Goal: Task Accomplishment & Management: Complete application form

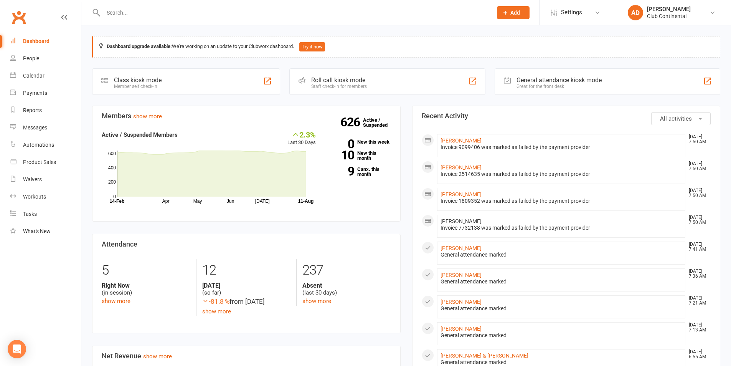
click at [518, 12] on span "Add" at bounding box center [515, 13] width 10 height 6
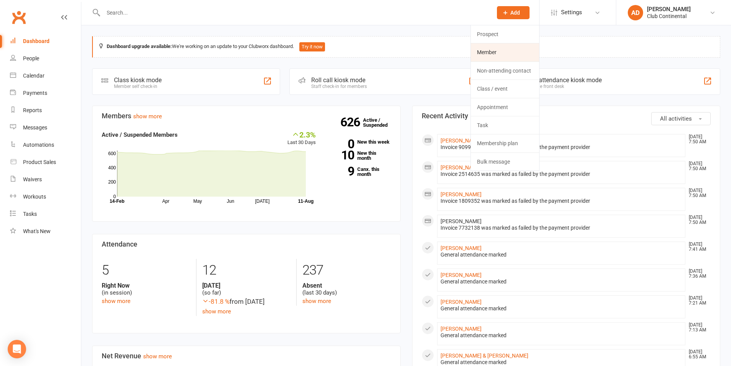
click at [502, 49] on link "Member" at bounding box center [505, 52] width 68 height 18
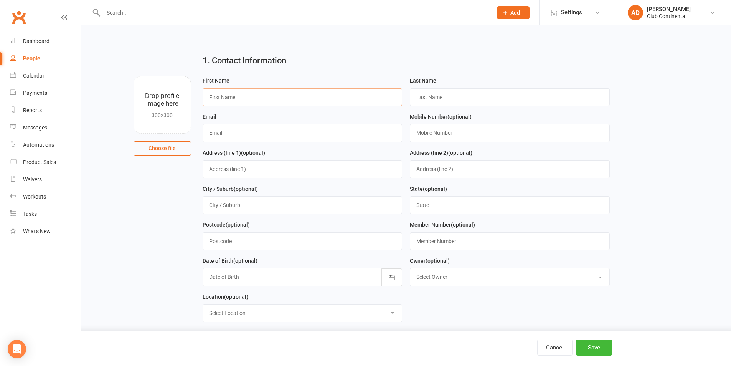
click at [228, 89] on input "text" at bounding box center [303, 97] width 200 height 18
type input "Sean"
click at [435, 101] on input "text" at bounding box center [510, 97] width 200 height 18
type input "McGougan"
click at [231, 135] on input "text" at bounding box center [303, 133] width 200 height 18
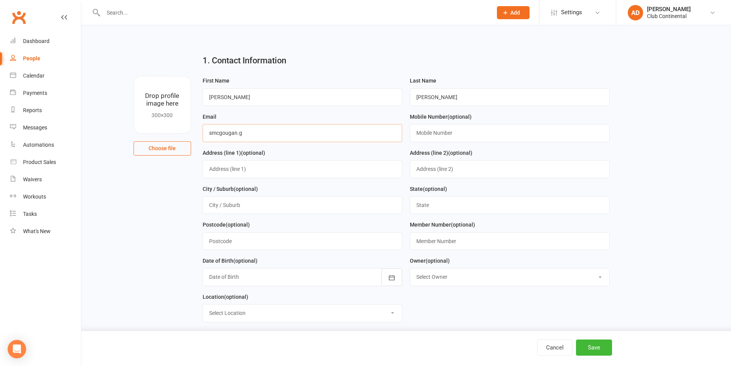
click at [236, 133] on input "smcgougan.g" at bounding box center [303, 133] width 200 height 18
click at [241, 132] on input "smcgougan2.g" at bounding box center [303, 133] width 200 height 18
click at [245, 134] on input "smcgougan2.g" at bounding box center [303, 133] width 200 height 18
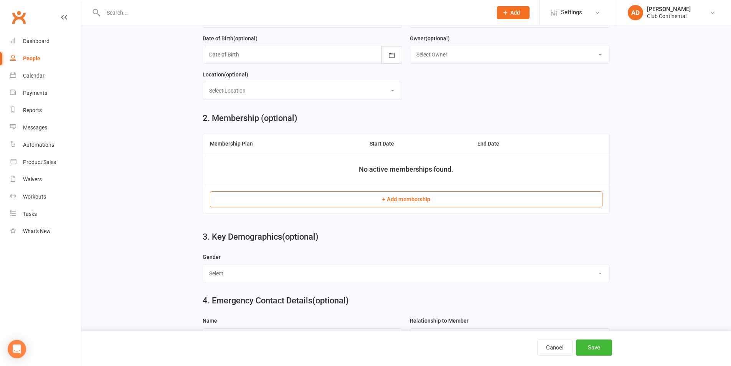
scroll to position [230, 0]
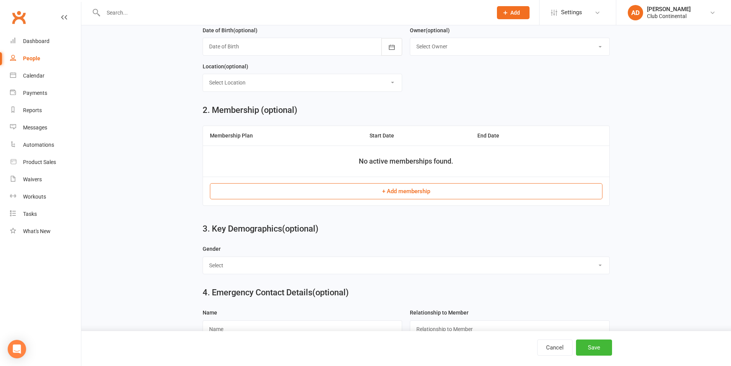
type input "smcgougan2@gmail.com"
click at [416, 193] on button "+ Add membership" at bounding box center [406, 191] width 393 height 16
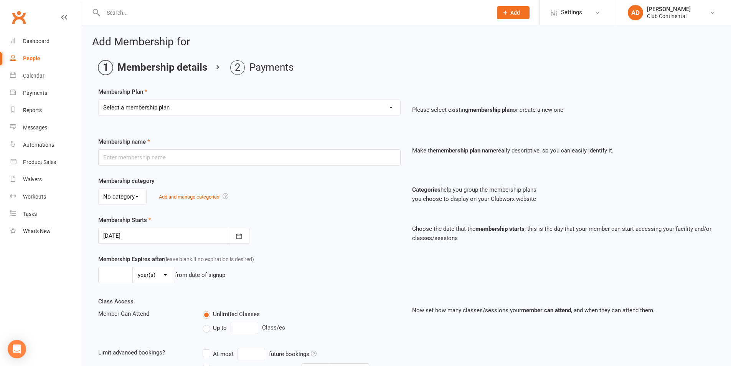
click at [391, 107] on select "Select a membership plan Create new Membership Plan Single Membership - Monthly…" at bounding box center [250, 107] width 302 height 15
select select "7"
click at [99, 100] on select "Select a membership plan Create new Membership Plan Single Membership - Monthly…" at bounding box center [250, 107] width 302 height 15
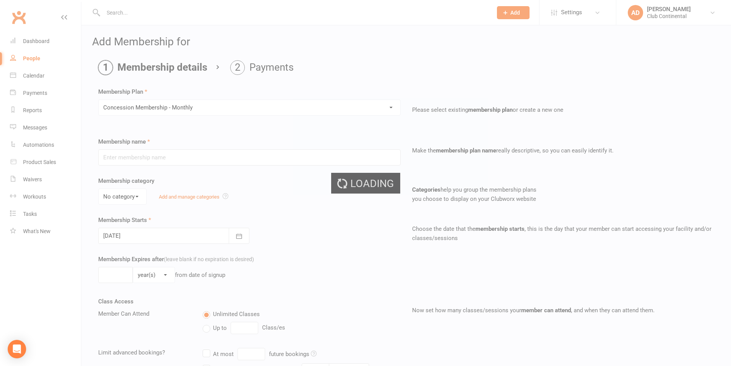
type input "Concession Membership - Monthly"
select select "0"
type input "0"
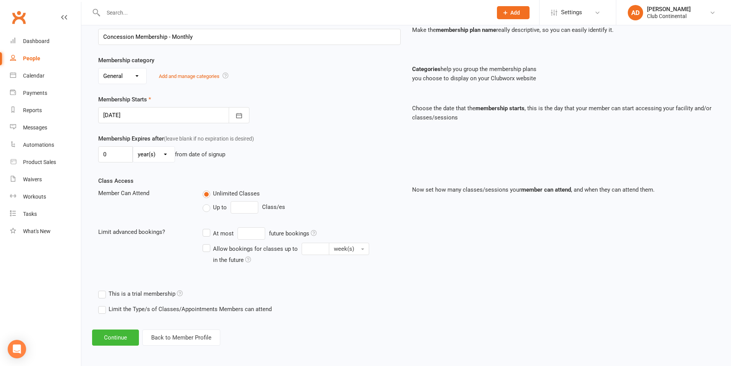
scroll to position [122, 0]
click at [112, 334] on button "Continue" at bounding box center [115, 336] width 47 height 16
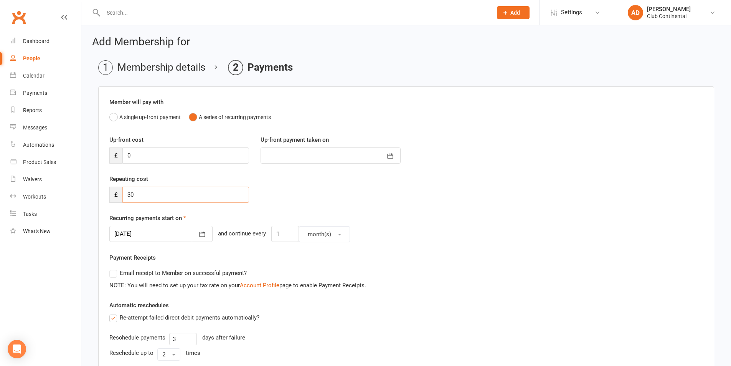
click at [144, 196] on input "30" at bounding box center [185, 194] width 127 height 16
click at [134, 155] on input "0" at bounding box center [185, 155] width 127 height 16
type input "2"
type input "11 Aug 2025"
type input "25"
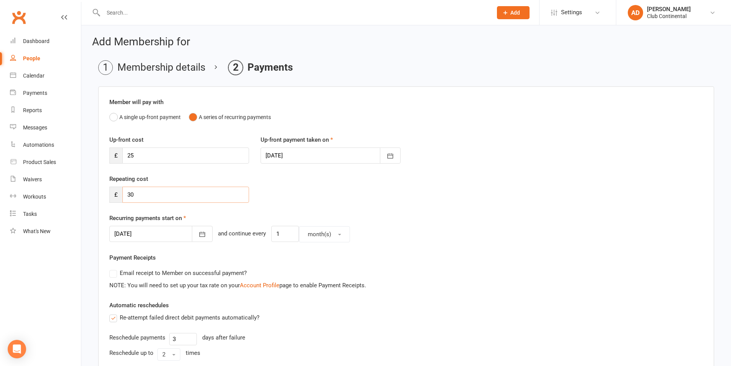
click at [134, 199] on input "30" at bounding box center [185, 194] width 127 height 16
type input "3"
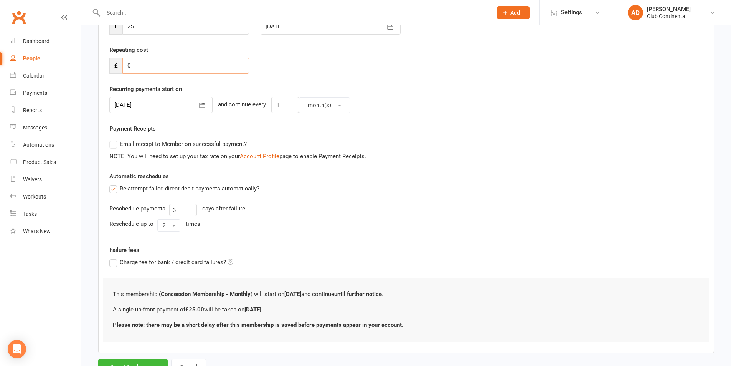
scroll to position [153, 0]
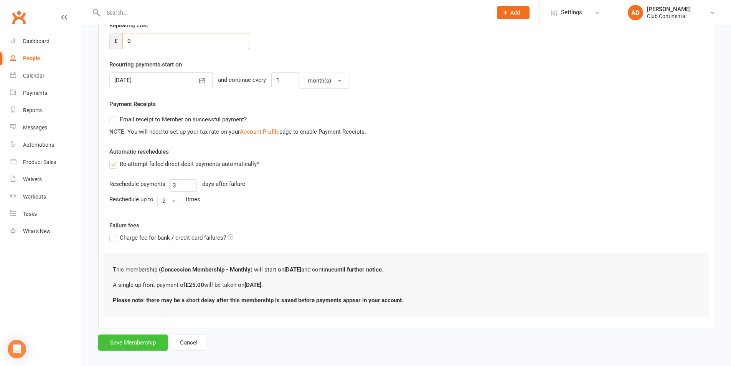
type input "0"
click at [130, 342] on button "Save Membership" at bounding box center [132, 342] width 69 height 16
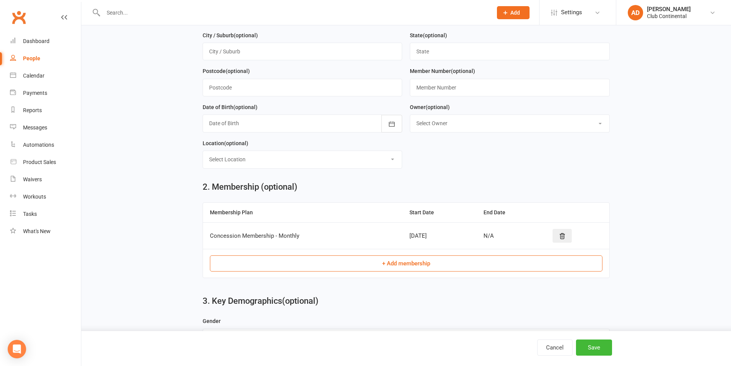
scroll to position [331, 0]
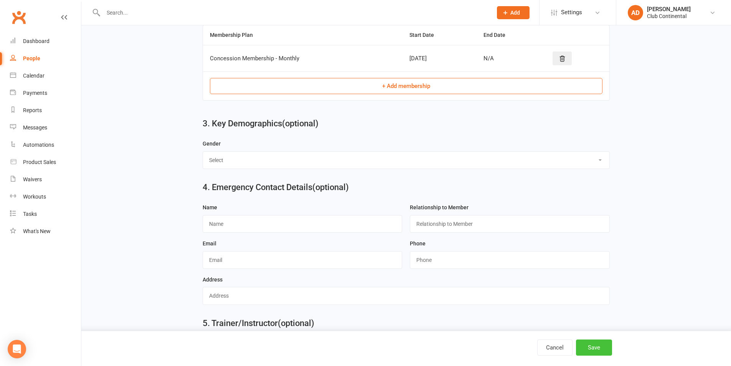
click at [600, 346] on button "Save" at bounding box center [594, 347] width 36 height 16
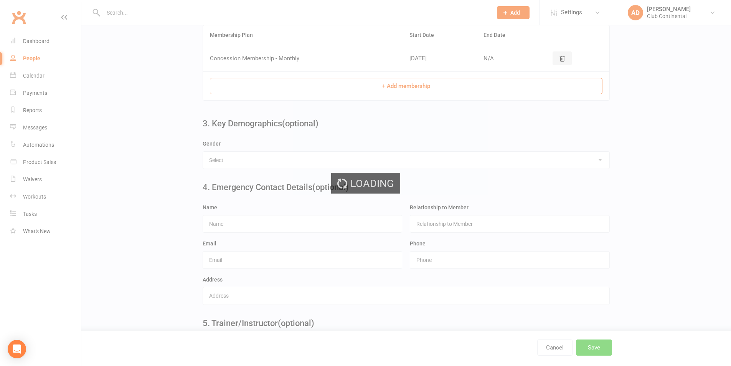
scroll to position [0, 0]
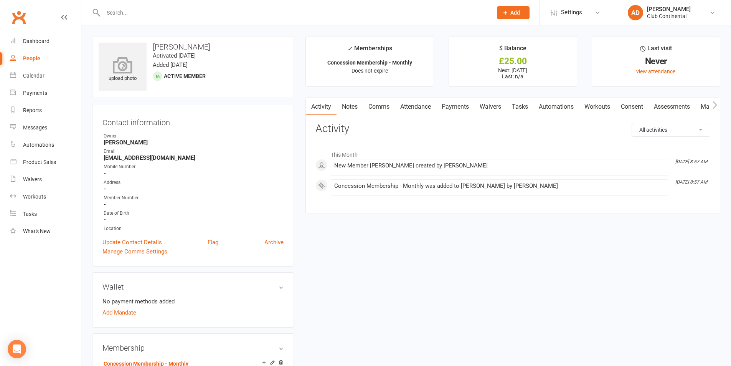
click at [142, 69] on icon at bounding box center [122, 64] width 53 height 17
click at [38, 39] on div "Dashboard" at bounding box center [36, 41] width 26 height 6
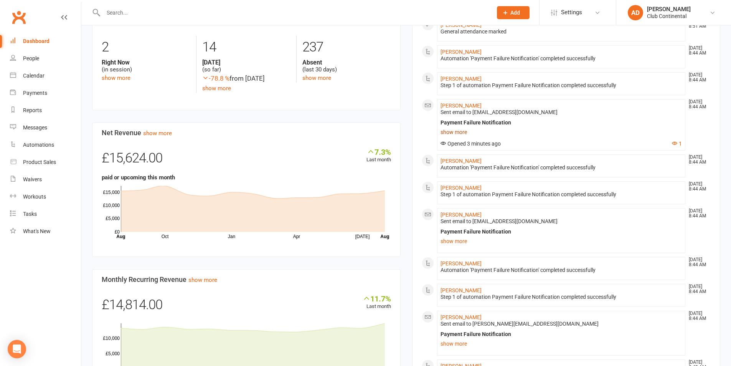
scroll to position [230, 0]
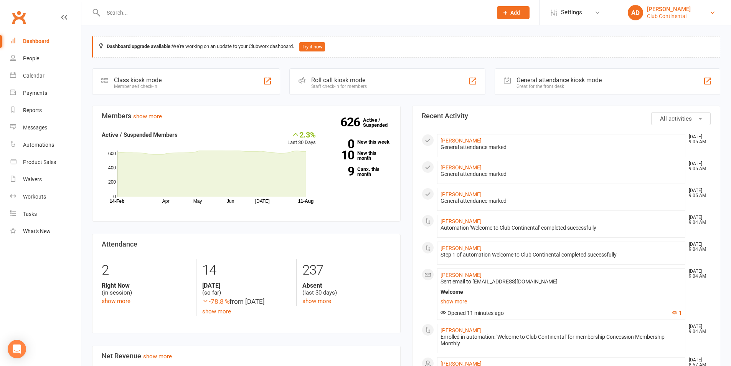
click at [685, 10] on div "[PERSON_NAME]" at bounding box center [669, 9] width 44 height 7
click at [684, 11] on div "[PERSON_NAME]" at bounding box center [669, 9] width 44 height 7
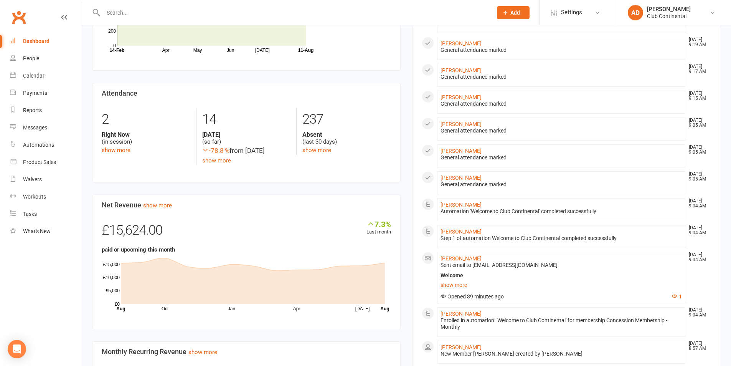
scroll to position [153, 0]
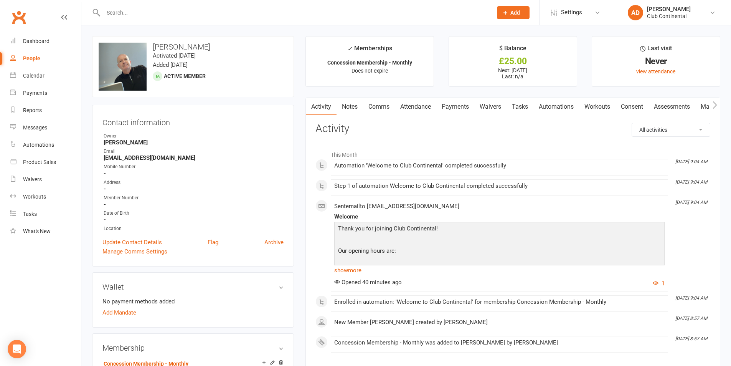
click at [468, 104] on link "Payments" at bounding box center [455, 107] width 38 height 18
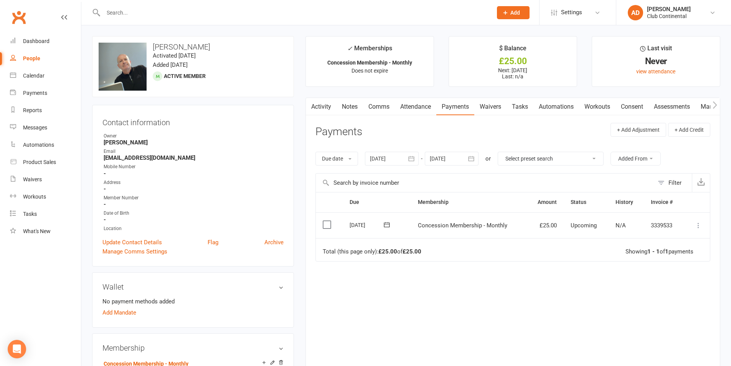
click at [700, 224] on icon at bounding box center [699, 225] width 8 height 8
click at [675, 241] on link "Mark as Paid (Cash)" at bounding box center [665, 240] width 76 height 15
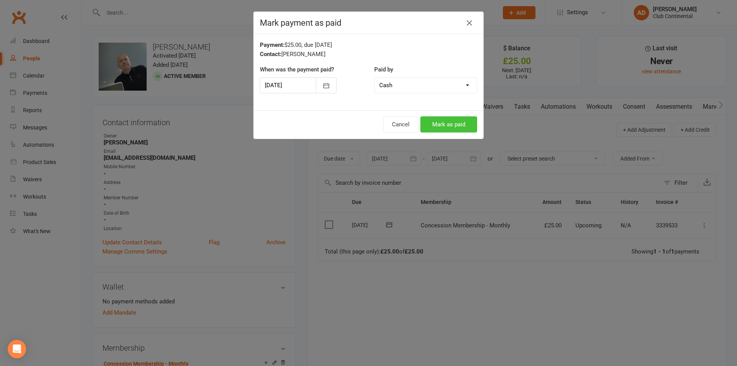
click at [454, 123] on button "Mark as paid" at bounding box center [448, 124] width 57 height 16
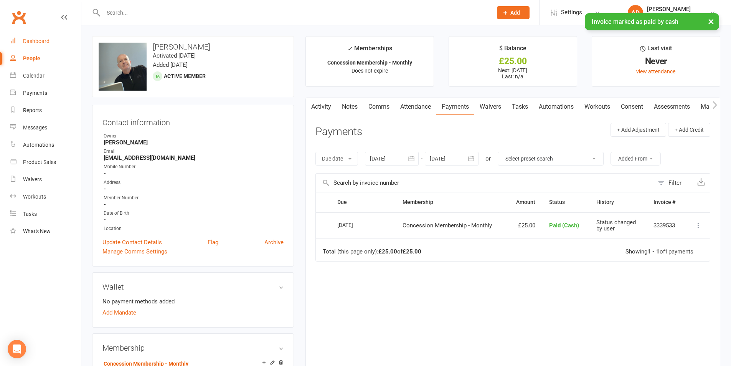
click at [47, 42] on div "Dashboard" at bounding box center [36, 41] width 26 height 6
